Goal: Task Accomplishment & Management: Manage account settings

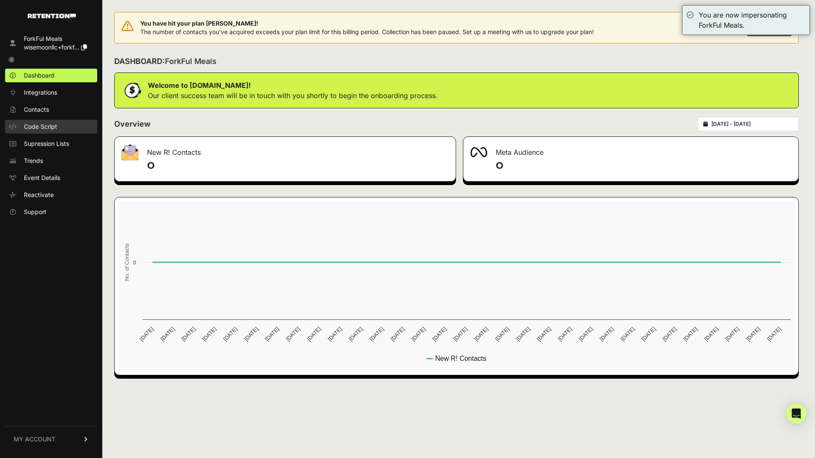
click at [48, 125] on span "Code Script" at bounding box center [40, 126] width 33 height 9
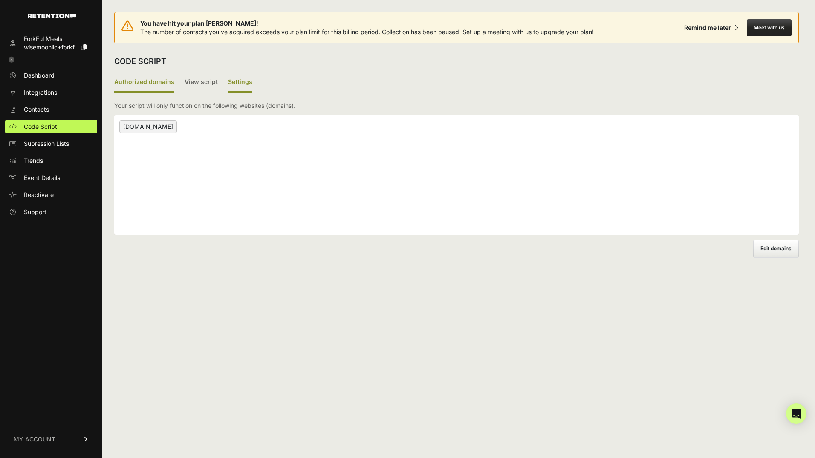
click at [240, 83] on label "Settings" at bounding box center [240, 82] width 24 height 20
click at [0, 0] on input "Settings" at bounding box center [0, 0] width 0 height 0
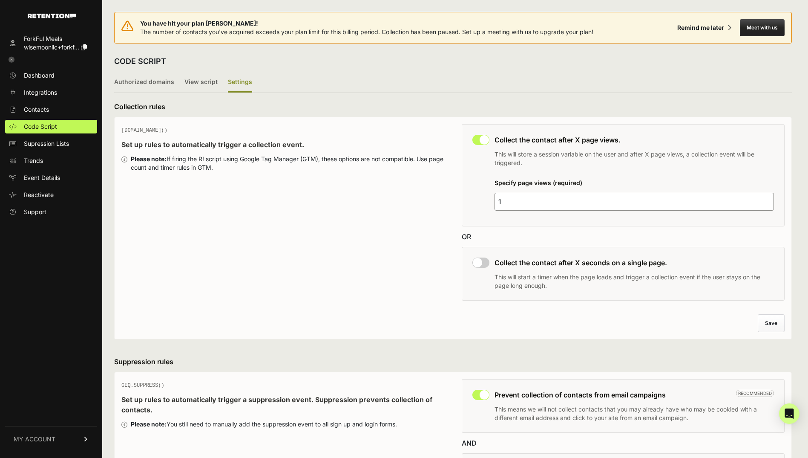
click at [490, 262] on input "checkbox" at bounding box center [481, 262] width 17 height 10
checkbox input "true"
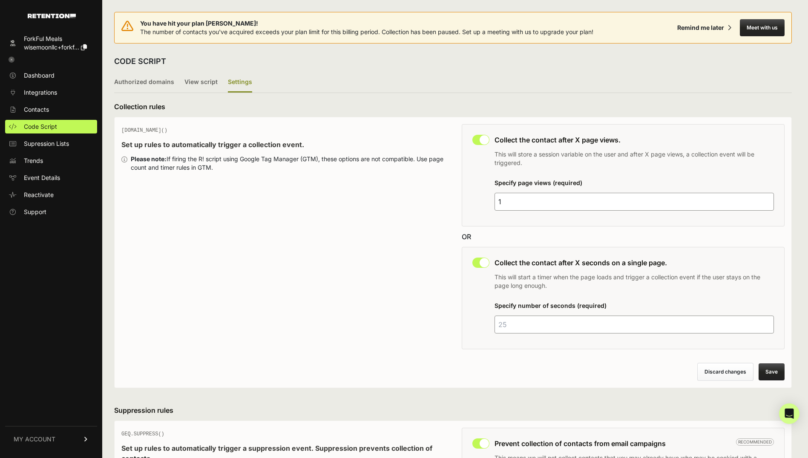
click at [517, 321] on input "number" at bounding box center [635, 324] width 280 height 18
type input "5"
click at [773, 369] on button "Save" at bounding box center [772, 371] width 26 height 17
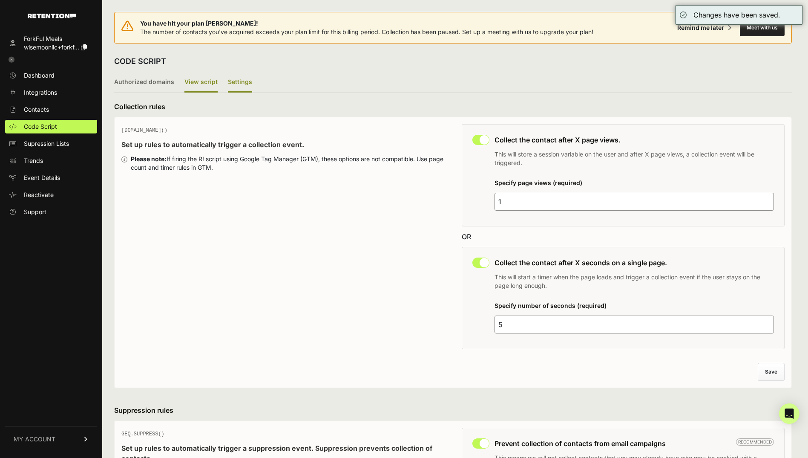
click at [186, 88] on label "View script" at bounding box center [201, 82] width 33 height 20
click at [0, 0] on input "View script" at bounding box center [0, 0] width 0 height 0
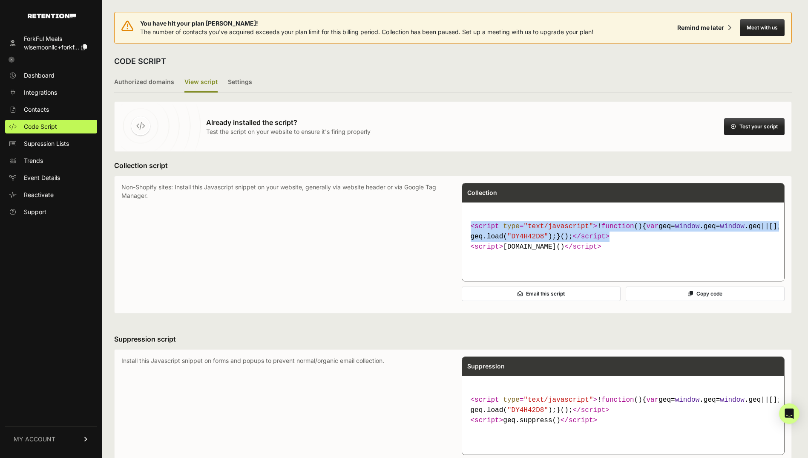
drag, startPoint x: 512, startPoint y: 256, endPoint x: 472, endPoint y: 231, distance: 47.2
click at [472, 231] on code "< script type = "text/javascript" > ! function ( ) { var geq= window .geq= wind…" at bounding box center [623, 236] width 312 height 37
copy code "< script type = "text/javascript" > ! function ( ) { var geq= window .geq= wind…"
click at [12, 59] on icon at bounding box center [12, 60] width 6 height 6
